Goal: Task Accomplishment & Management: Use online tool/utility

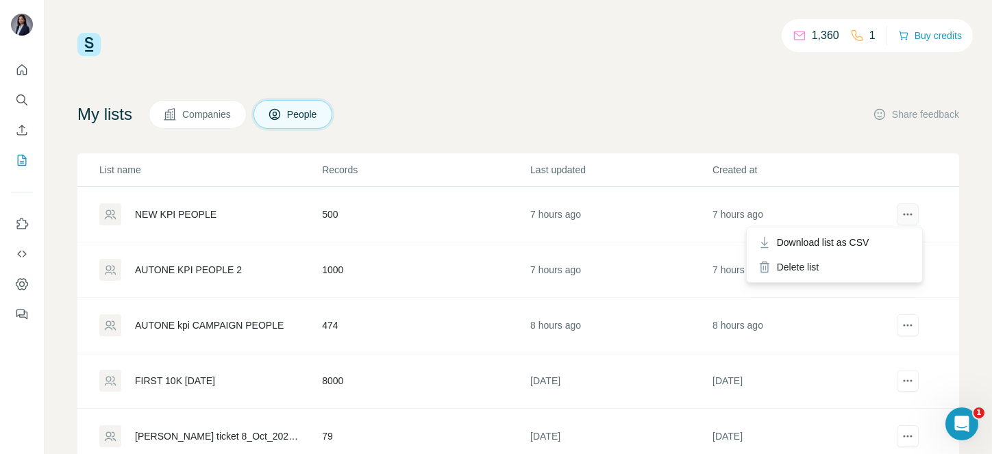
click at [897, 206] on button "actions" at bounding box center [908, 215] width 22 height 22
click at [867, 246] on span "Download list as CSV" at bounding box center [823, 243] width 93 height 14
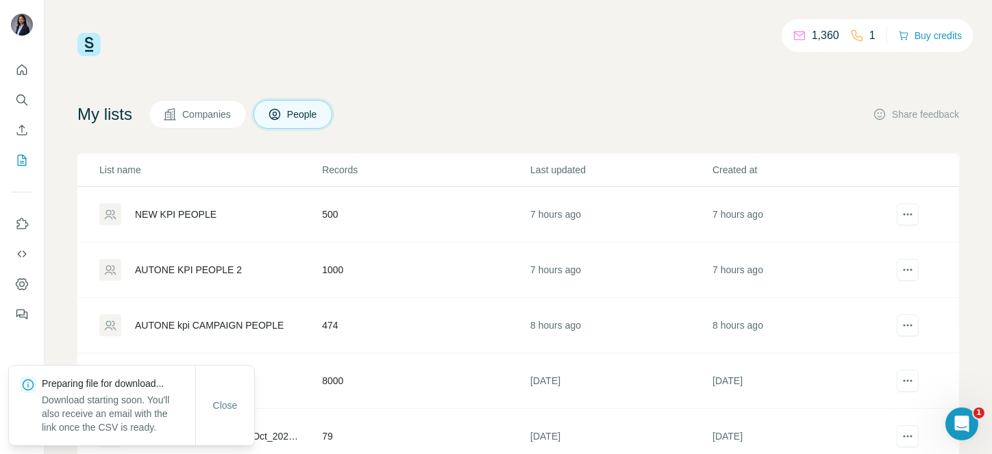
click at [350, 363] on td "8000" at bounding box center [425, 382] width 208 height 56
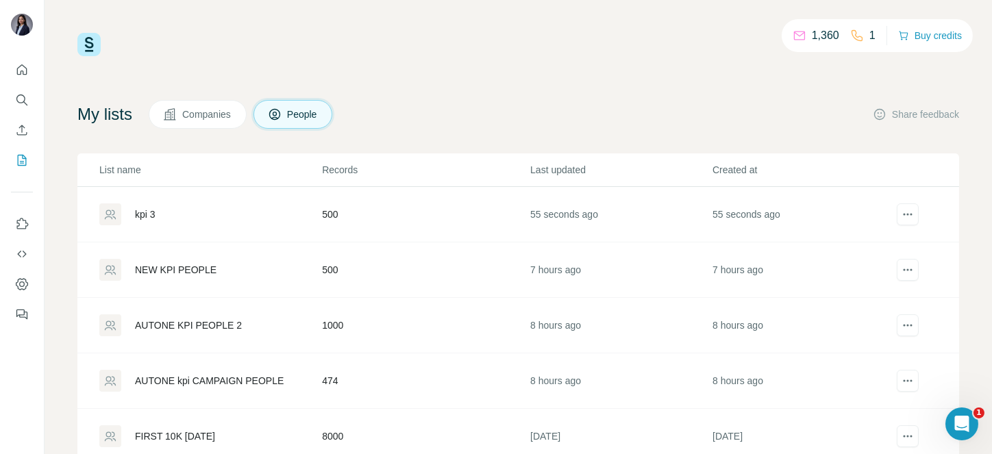
click at [894, 202] on td at bounding box center [926, 215] width 65 height 56
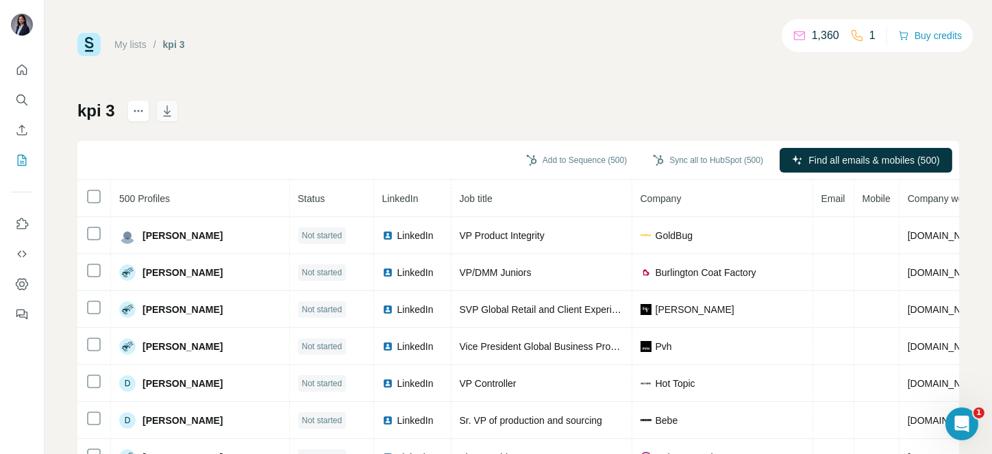
click at [168, 102] on button "button" at bounding box center [167, 111] width 22 height 22
click at [164, 114] on icon "button" at bounding box center [167, 111] width 14 height 14
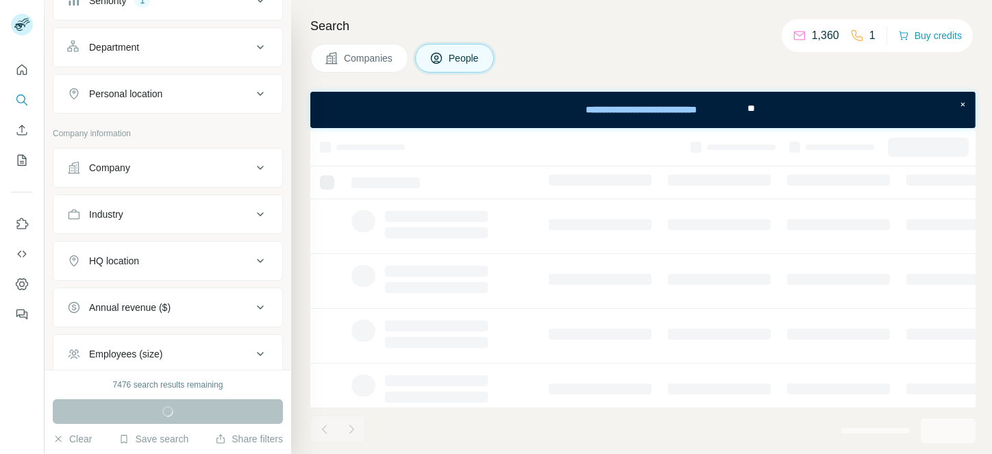
scroll to position [179, 0]
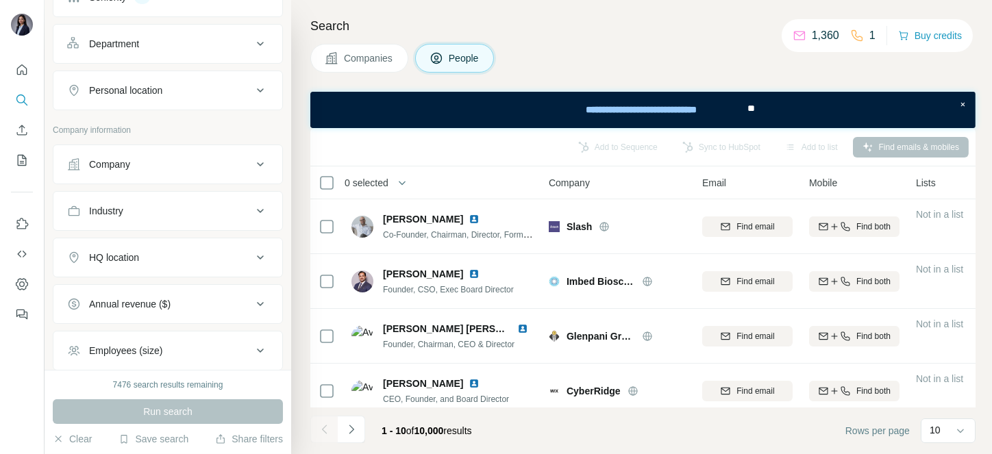
click at [167, 165] on div "Company" at bounding box center [159, 165] width 185 height 14
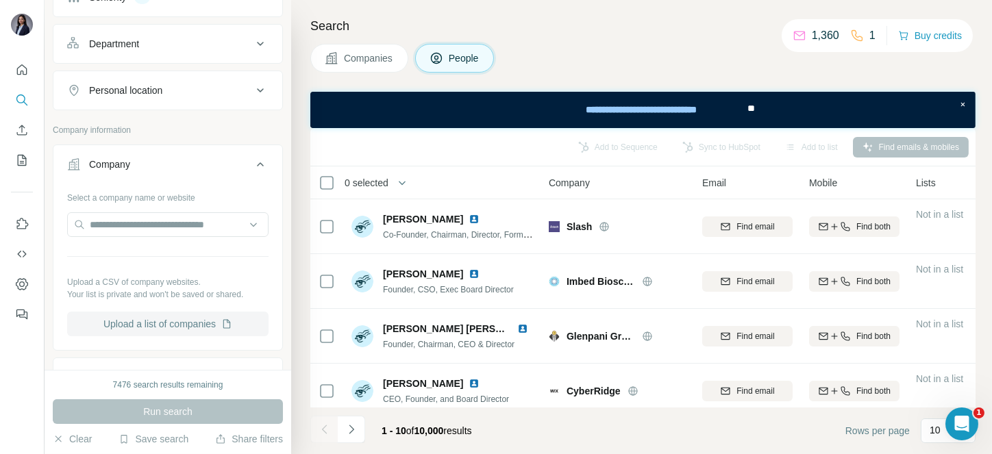
scroll to position [0, 0]
click at [193, 325] on button "Upload a list of companies" at bounding box center [167, 324] width 201 height 25
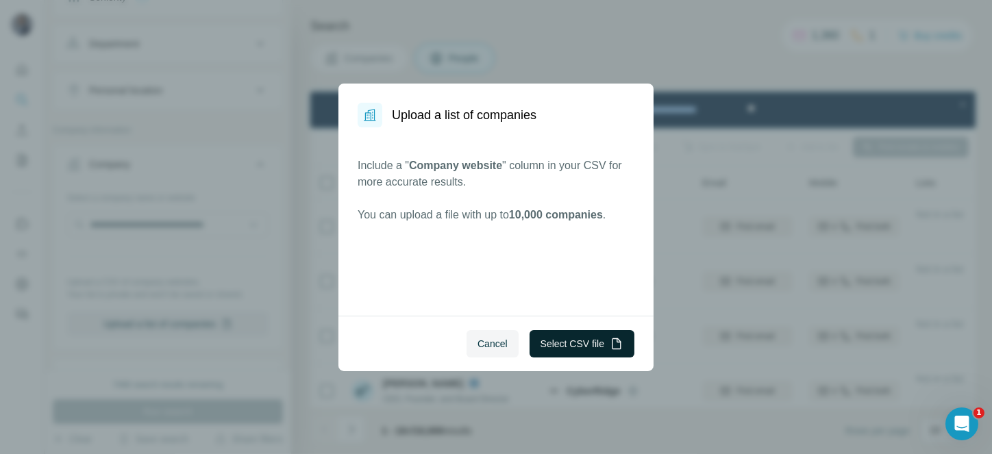
click at [567, 334] on button "Select CSV file" at bounding box center [582, 343] width 105 height 27
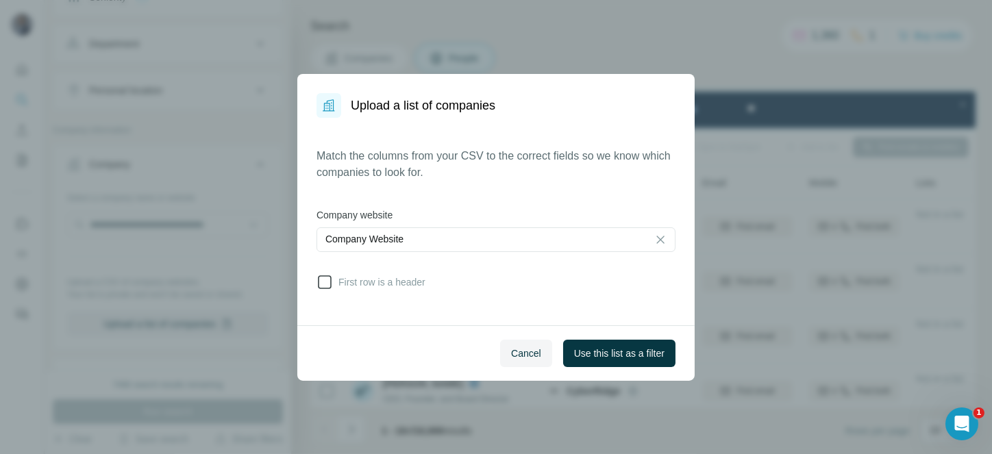
click at [340, 278] on span "First row is a header" at bounding box center [379, 282] width 93 height 14
click at [604, 358] on span "Use this list as a filter" at bounding box center [619, 354] width 90 height 14
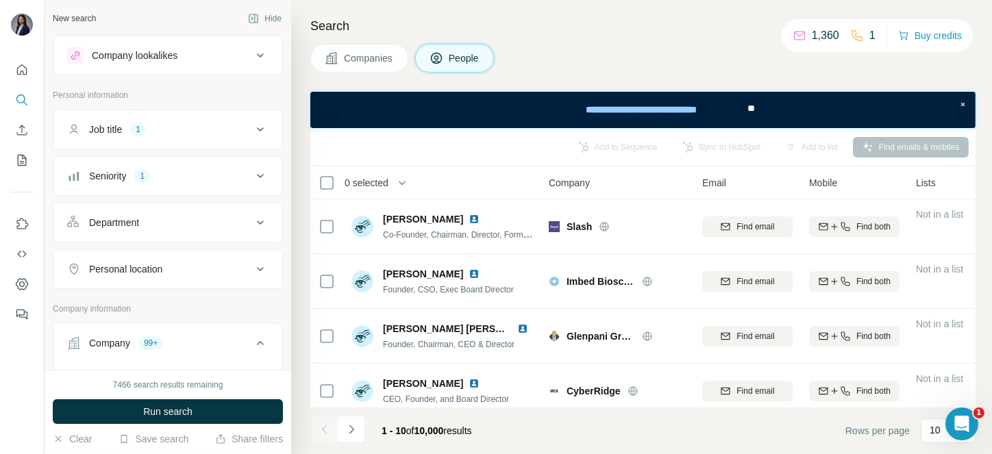
click at [192, 130] on div "Job title 1" at bounding box center [159, 130] width 185 height 14
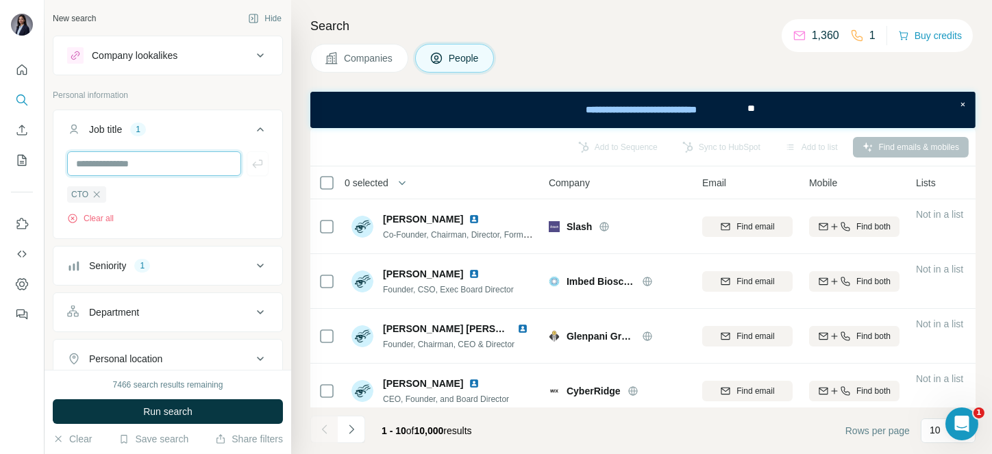
click at [150, 154] on input "text" at bounding box center [154, 163] width 174 height 25
type input "*"
click at [234, 127] on div "Job title 1" at bounding box center [159, 130] width 185 height 14
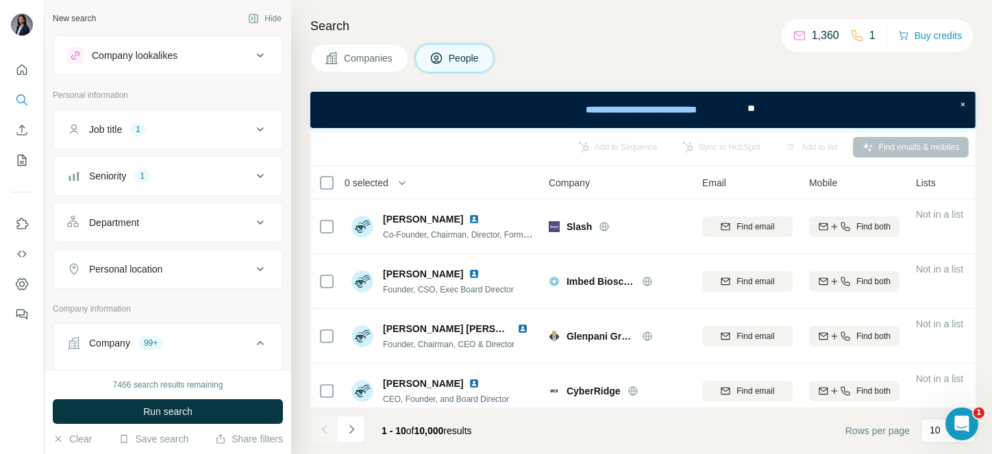
click at [172, 177] on div "Seniority 1" at bounding box center [159, 176] width 185 height 14
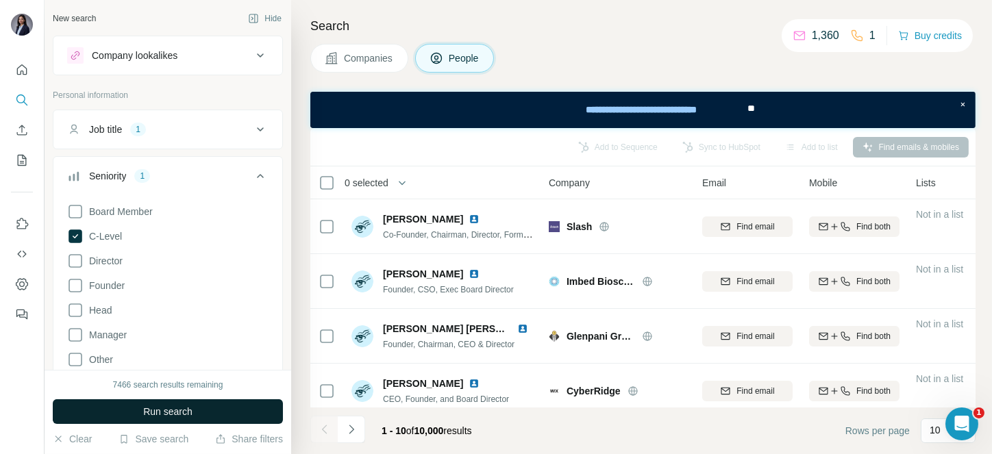
click at [160, 408] on span "Run search" at bounding box center [167, 412] width 49 height 14
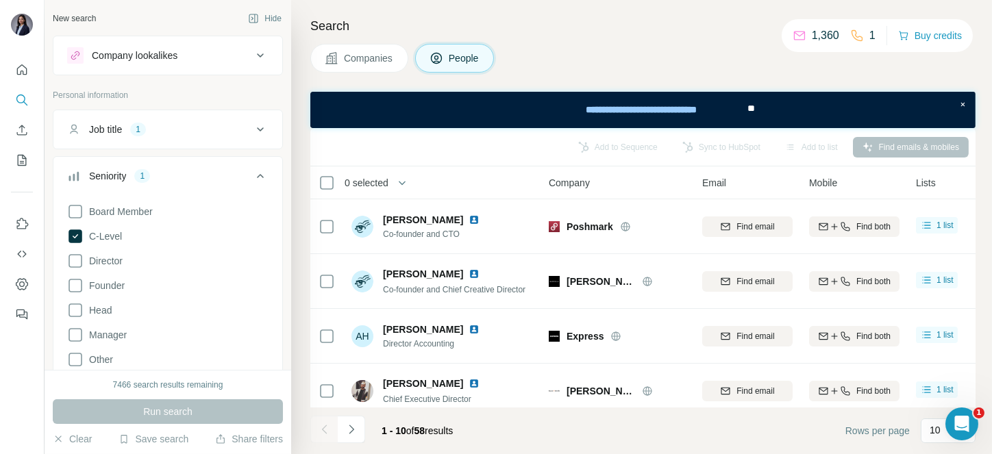
click at [154, 125] on div "Job title 1" at bounding box center [159, 130] width 185 height 14
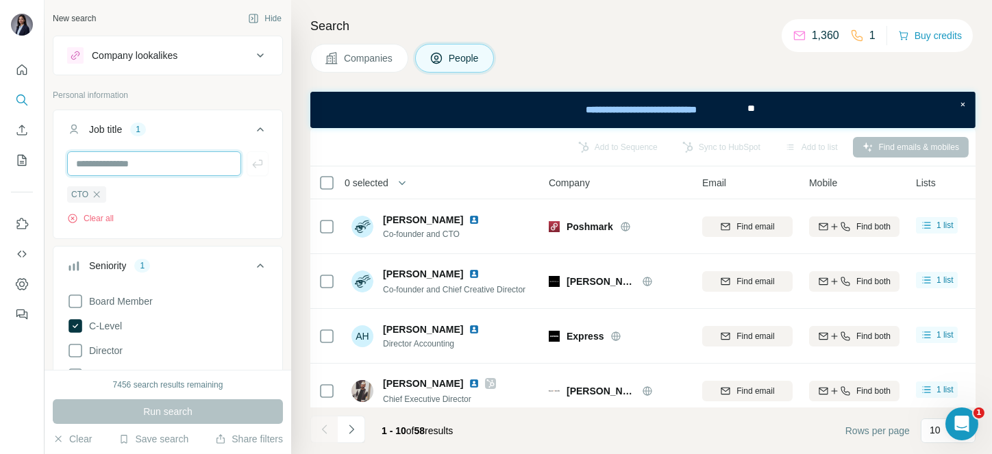
click at [146, 162] on input "text" at bounding box center [154, 163] width 174 height 25
type input "*"
type input "**********"
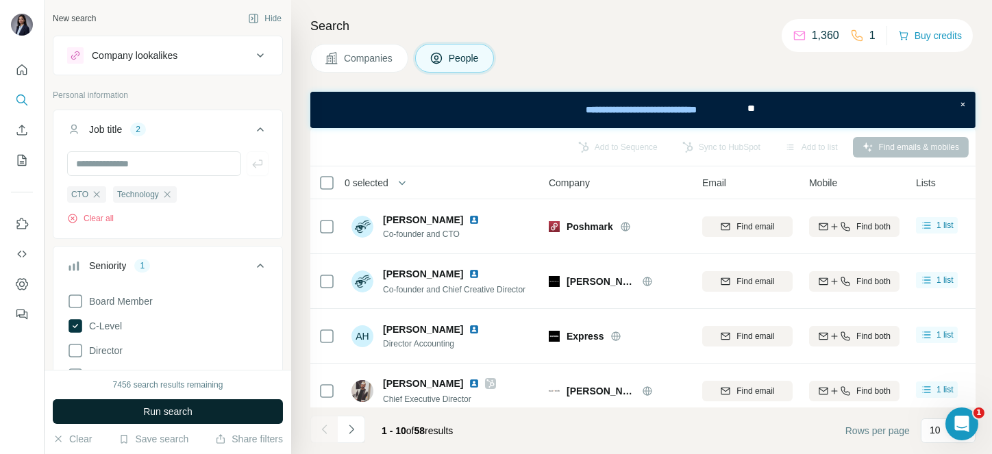
click at [151, 400] on button "Run search" at bounding box center [168, 411] width 230 height 25
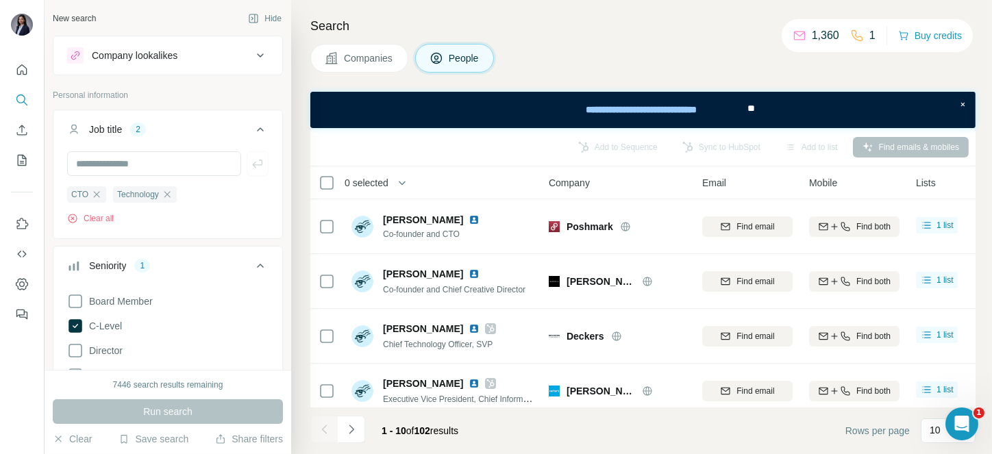
click at [364, 177] on span "0 selected" at bounding box center [367, 183] width 44 height 14
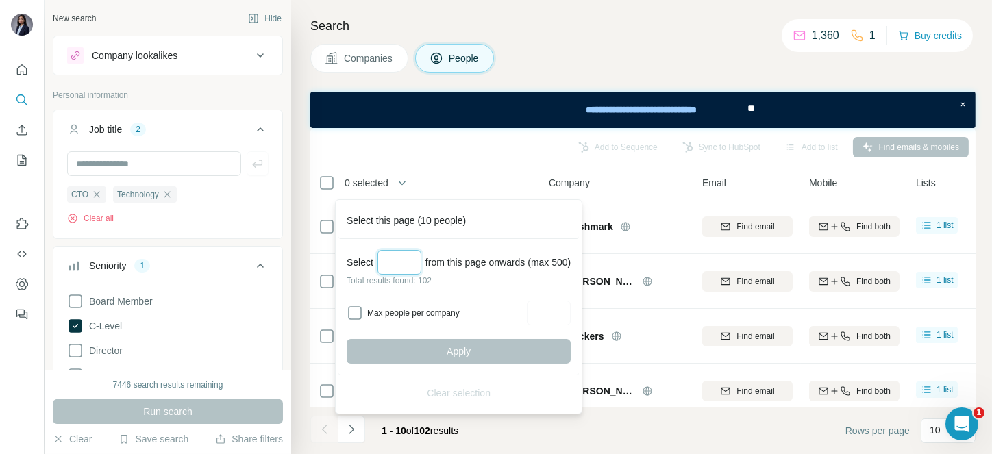
click at [401, 258] on input "Select a number (up to 500)" at bounding box center [400, 262] width 44 height 25
type input "*"
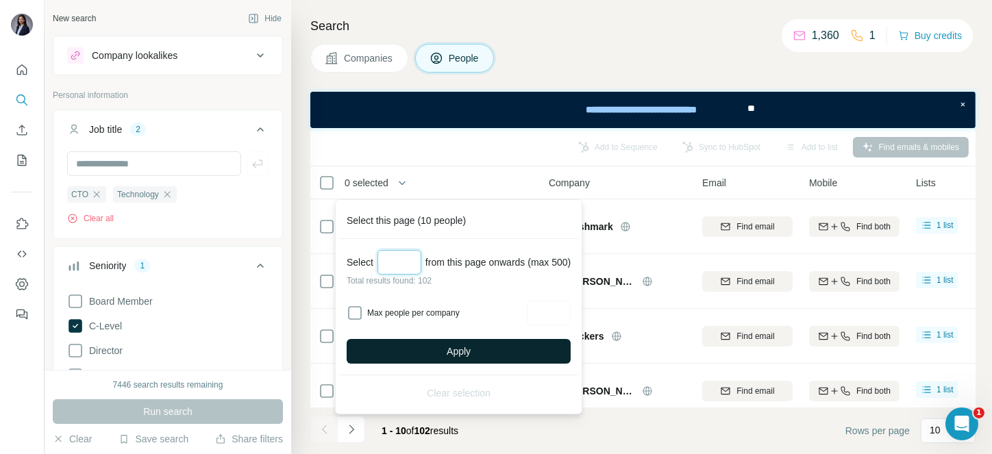
type input "****"
click at [469, 347] on span "Apply" at bounding box center [459, 352] width 24 height 14
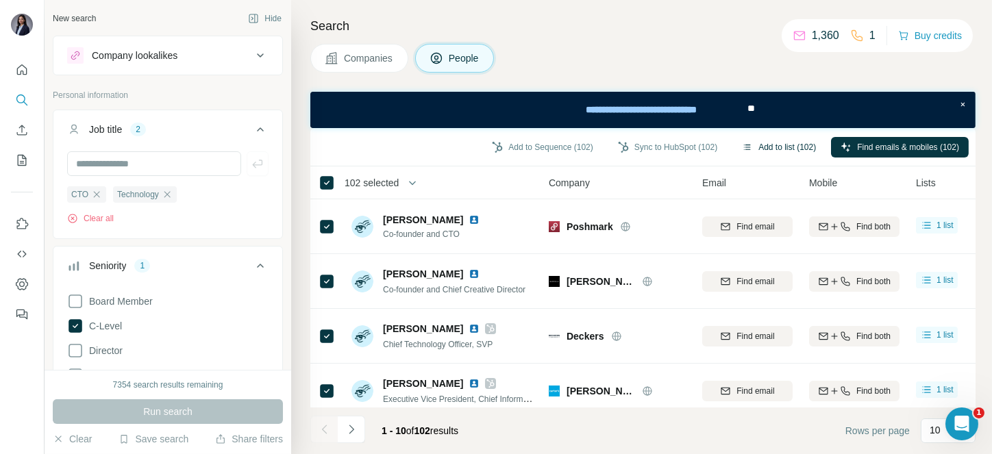
click at [759, 139] on button "Add to list (102)" at bounding box center [778, 147] width 93 height 21
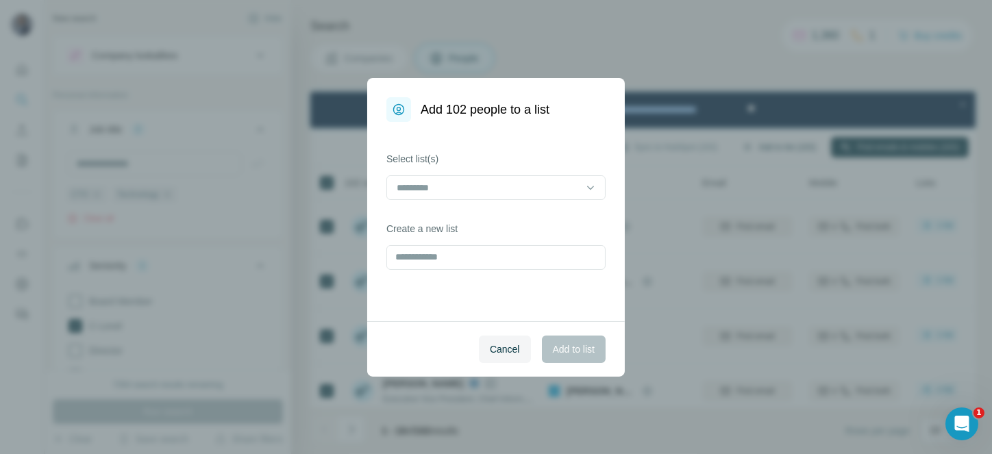
click at [779, 143] on body "New search Hide Company lookalikes Personal information Job title 2 CTO Technol…" at bounding box center [496, 227] width 992 height 454
click at [470, 266] on input "text" at bounding box center [495, 257] width 219 height 25
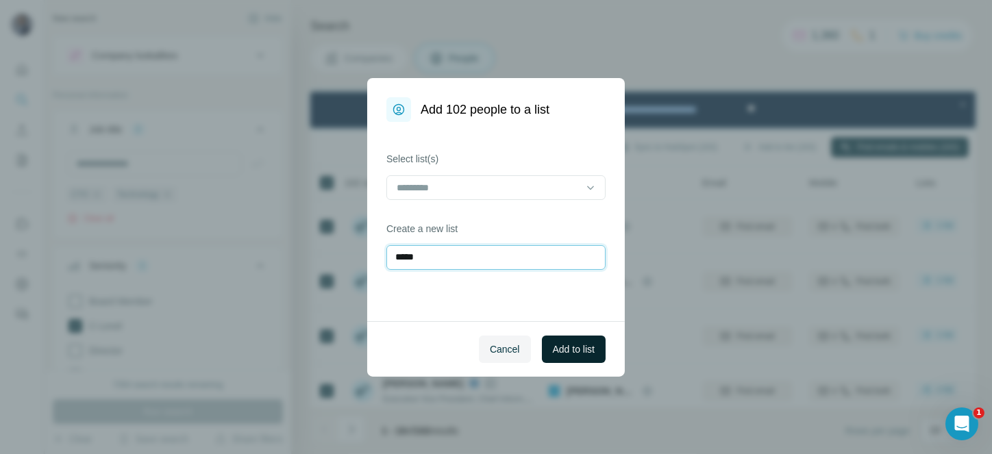
type input "*****"
click at [572, 347] on span "Add to list" at bounding box center [574, 350] width 42 height 14
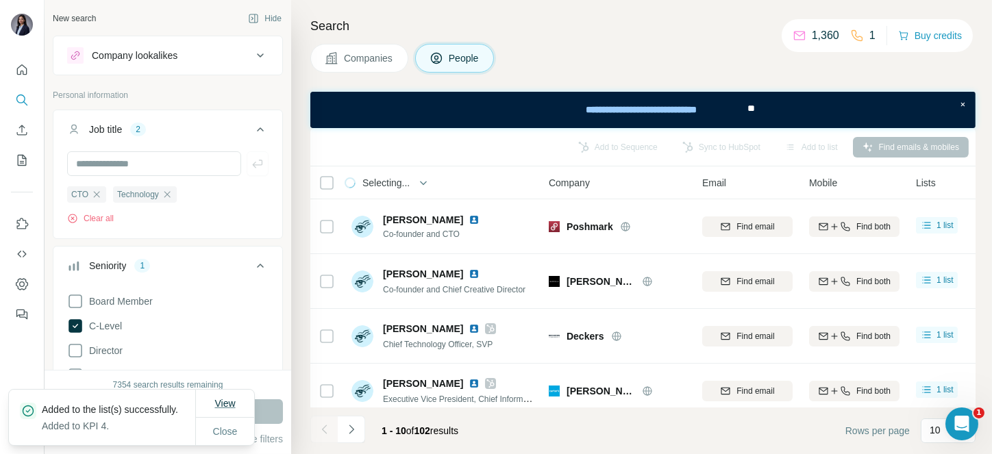
click at [223, 398] on span "View" at bounding box center [224, 403] width 21 height 11
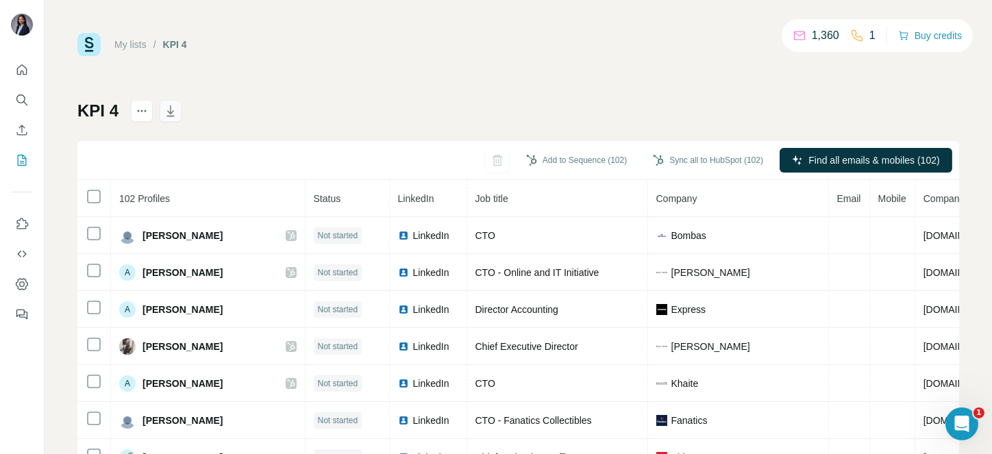
click at [160, 110] on button "button" at bounding box center [171, 111] width 22 height 22
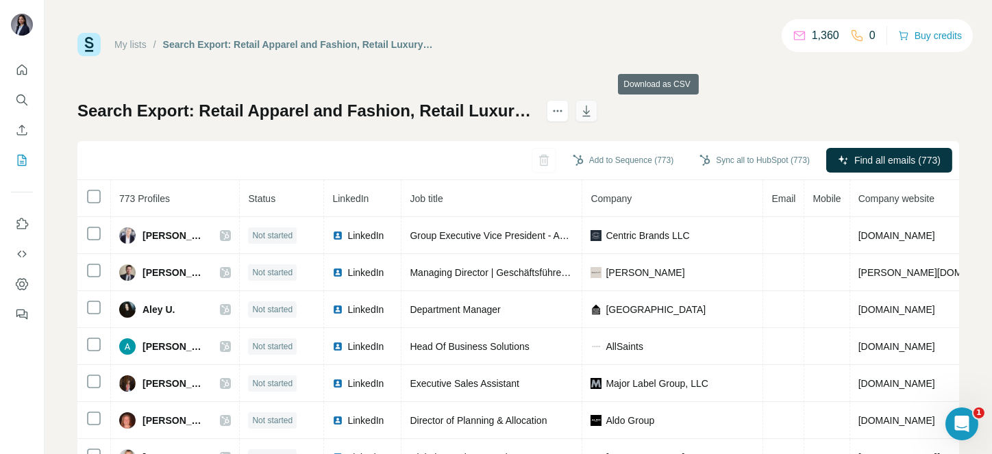
click at [598, 103] on button "button" at bounding box center [587, 111] width 22 height 22
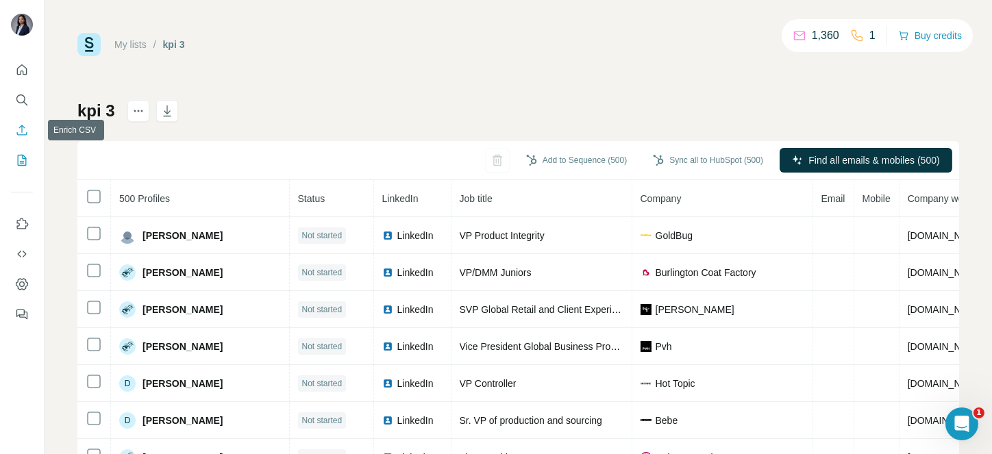
click at [20, 122] on button "Enrich CSV" at bounding box center [22, 130] width 22 height 25
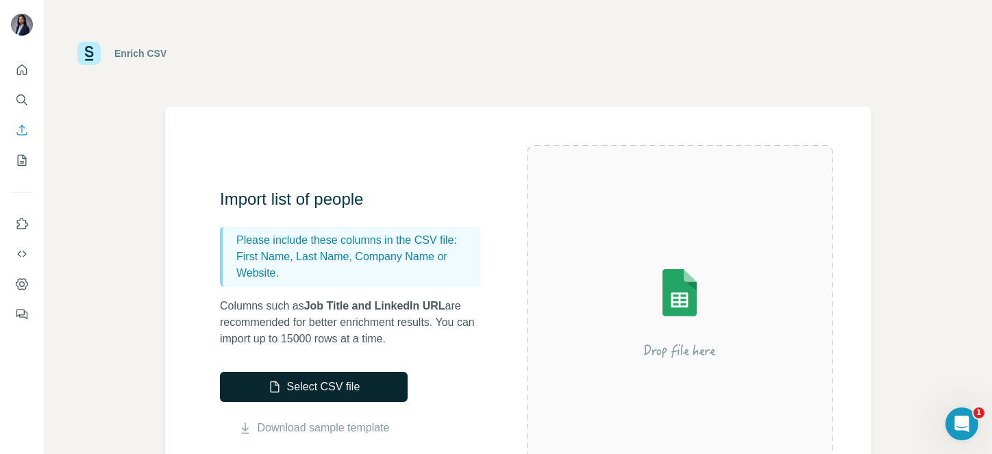
click at [286, 384] on button "Select CSV file" at bounding box center [314, 387] width 188 height 30
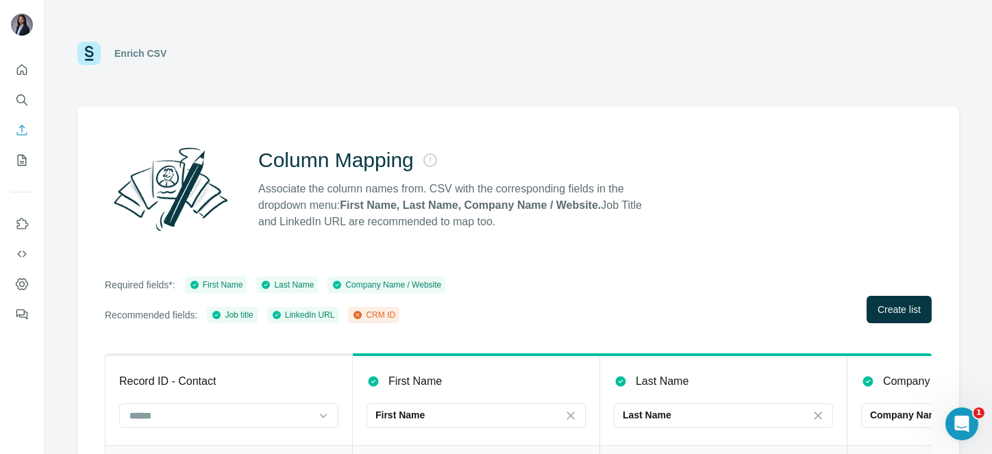
scroll to position [145, 0]
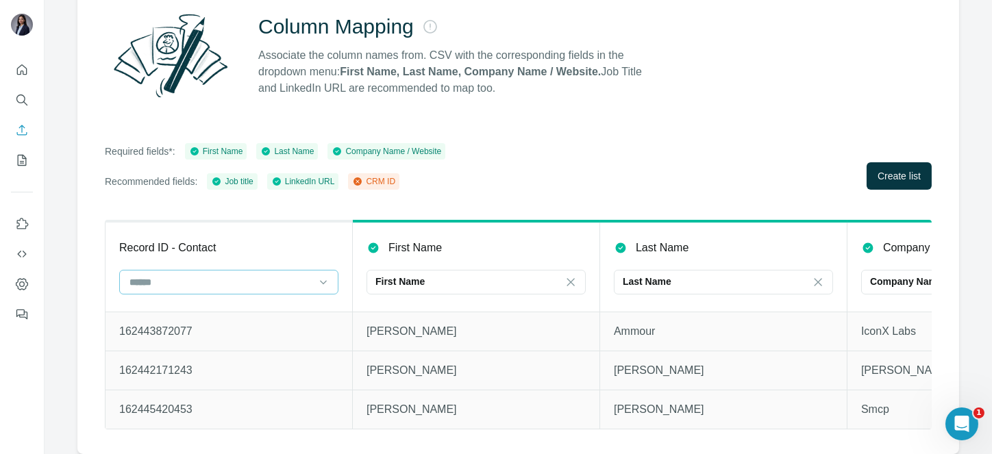
click at [293, 275] on input at bounding box center [220, 282] width 185 height 15
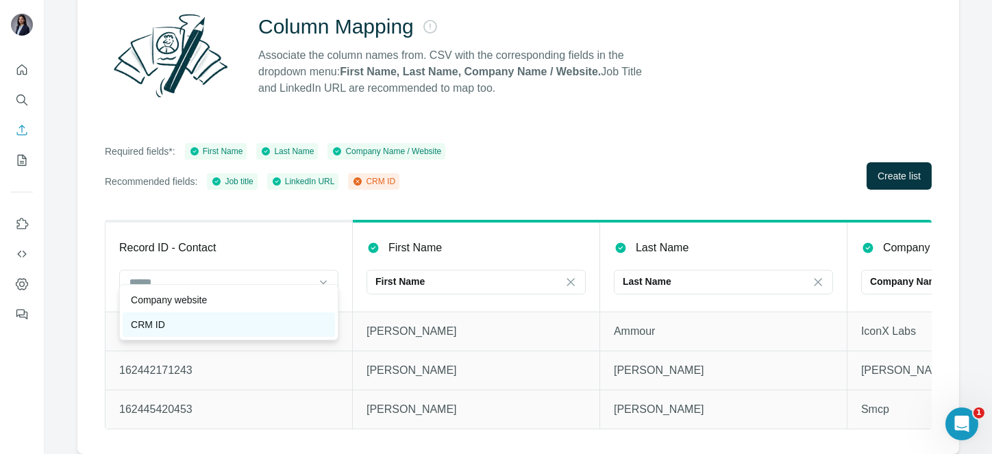
click at [259, 321] on div "CRM ID" at bounding box center [229, 325] width 196 height 14
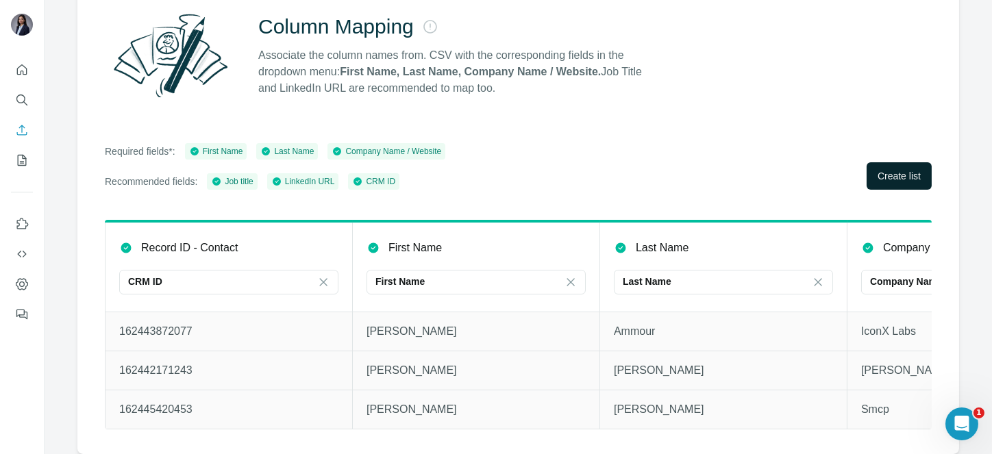
click at [867, 162] on button "Create list" at bounding box center [899, 175] width 65 height 27
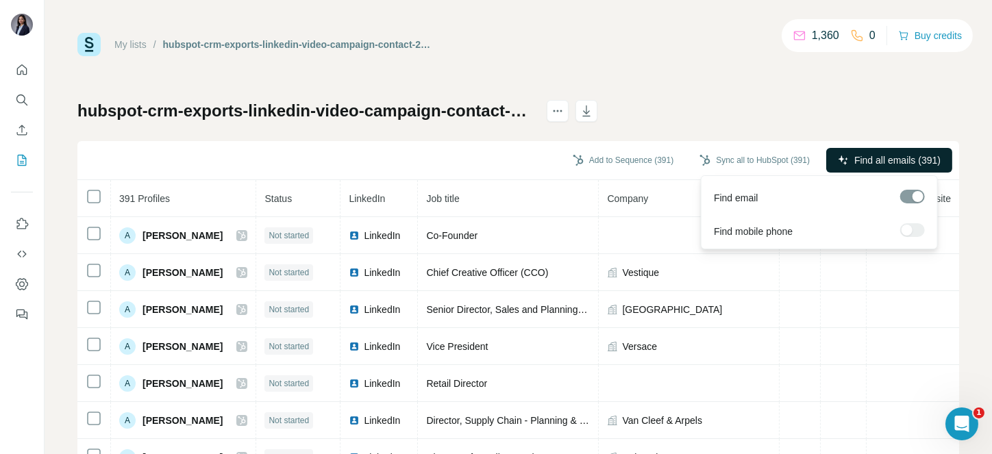
click at [873, 153] on span "Find all emails (391)" at bounding box center [897, 160] width 86 height 14
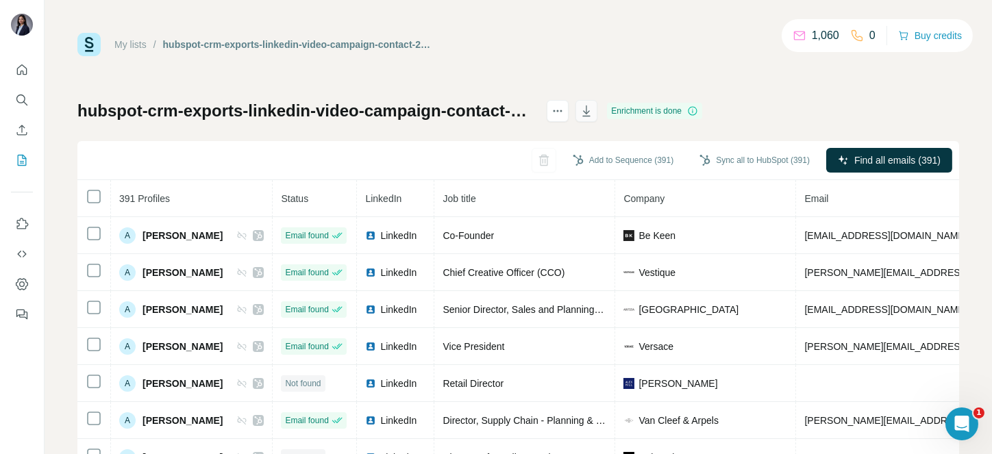
click at [591, 116] on icon "button" at bounding box center [587, 111] width 8 height 11
